Goal: Transaction & Acquisition: Subscribe to service/newsletter

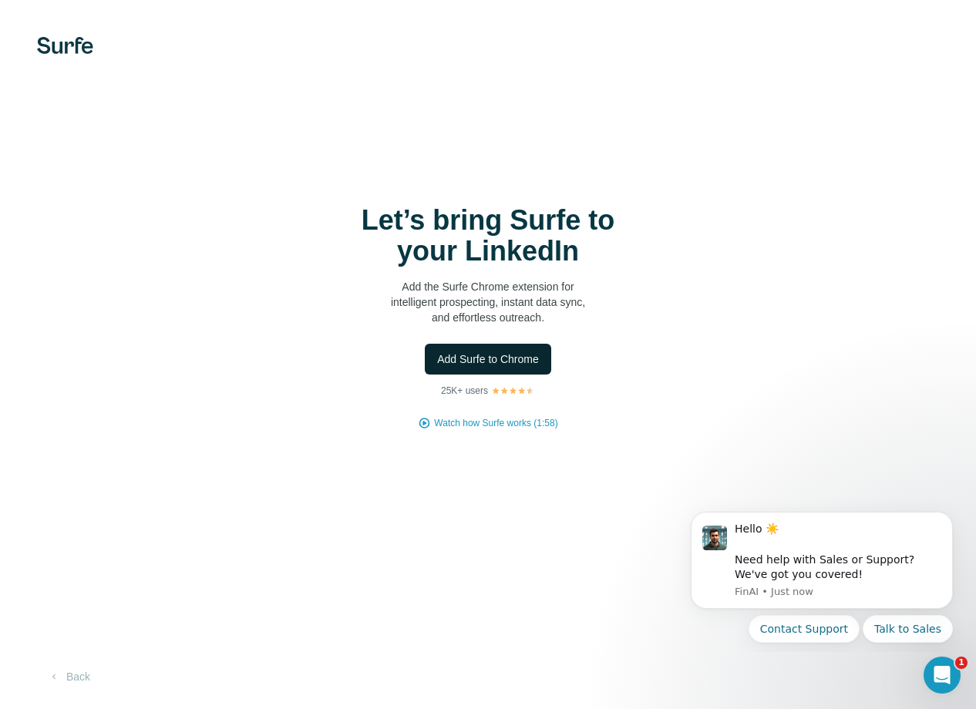
click at [511, 348] on button "Add Surfe to Chrome" at bounding box center [488, 359] width 126 height 31
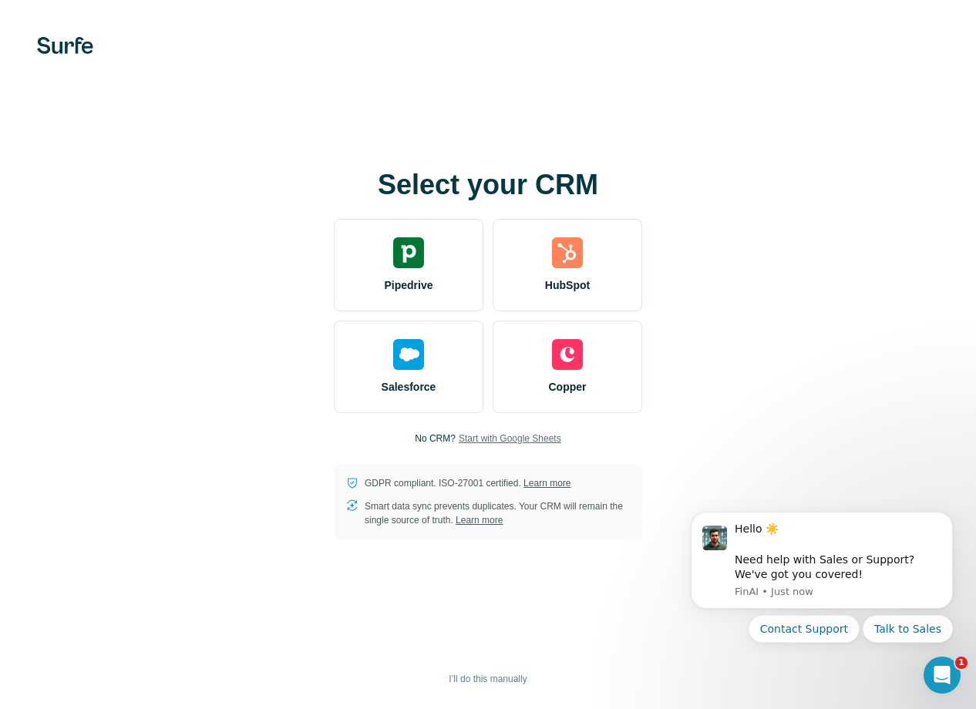
click at [537, 442] on span "Start with Google Sheets" at bounding box center [510, 439] width 103 height 14
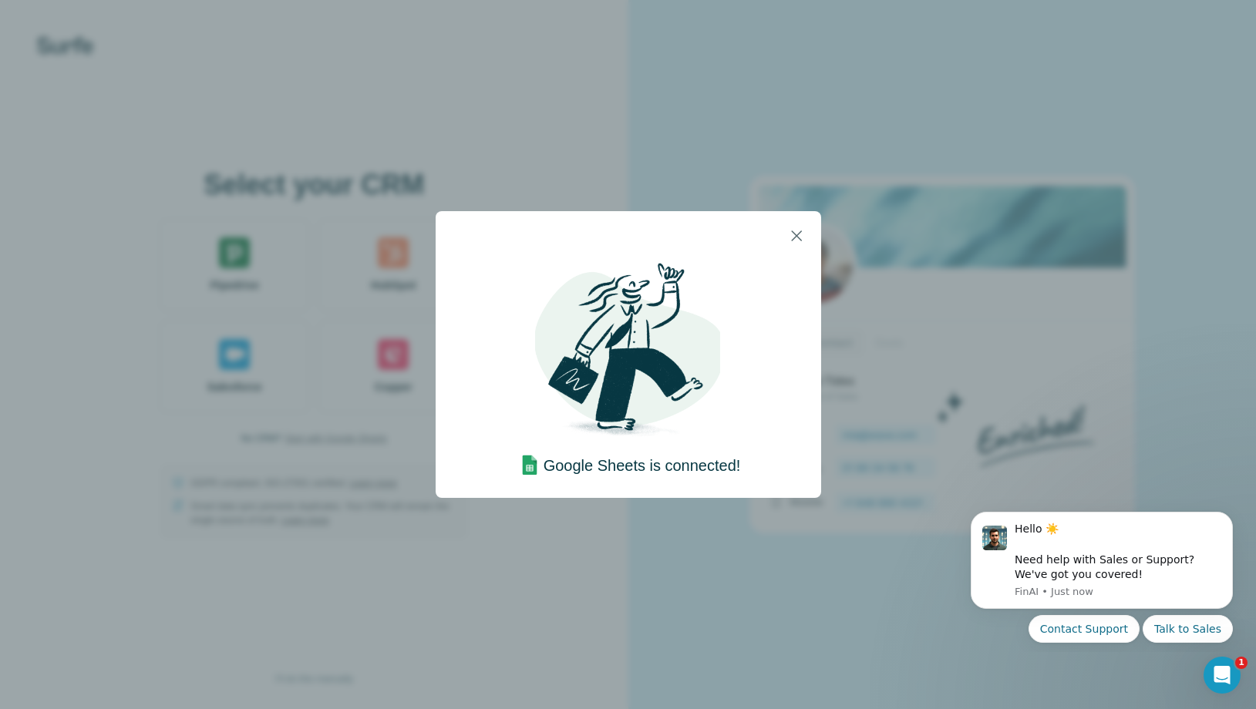
click at [666, 460] on h4 "Google Sheets is connected!" at bounding box center [642, 466] width 197 height 22
click at [638, 332] on img at bounding box center [627, 353] width 185 height 185
